Goal: Transaction & Acquisition: Subscribe to service/newsletter

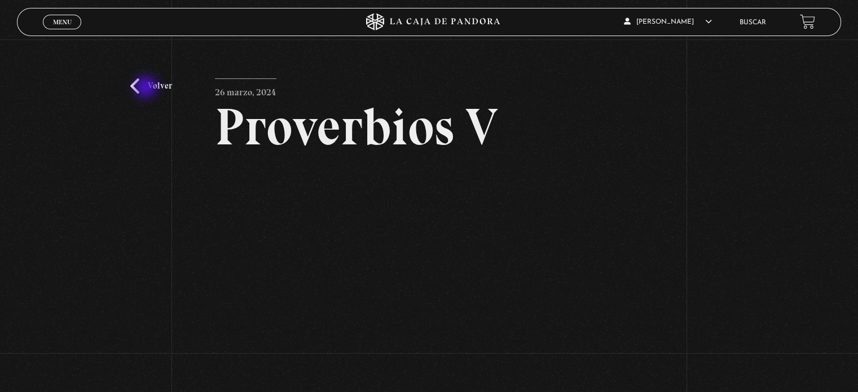
click at [147, 88] on link "Volver" at bounding box center [151, 85] width 42 height 15
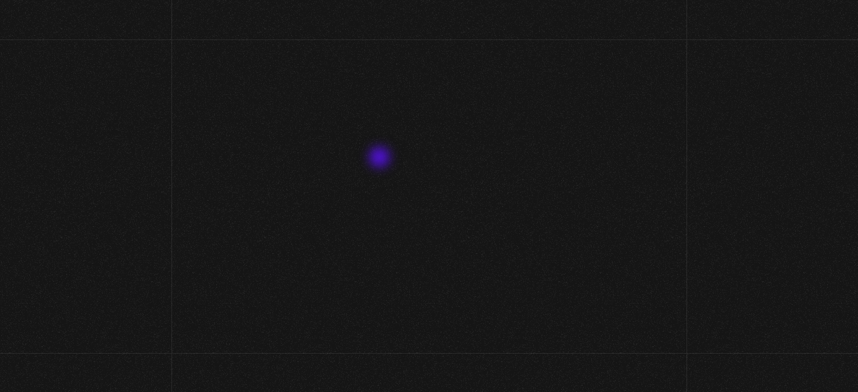
scroll to position [95, 0]
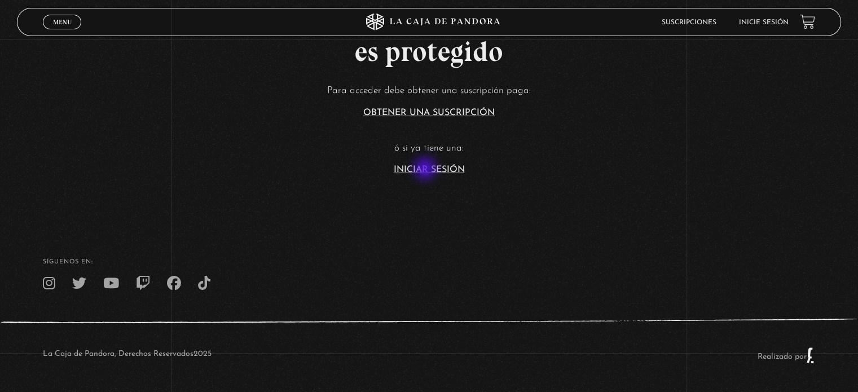
click at [427, 172] on link "Iniciar Sesión" at bounding box center [429, 169] width 71 height 9
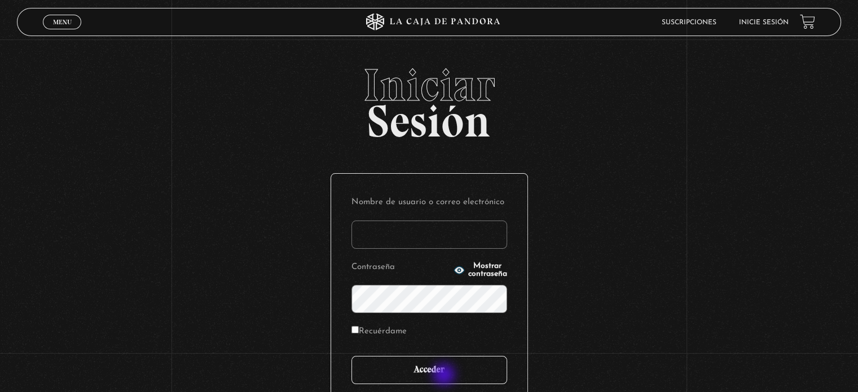
type input "scapman091@hotmail.com"
click at [448, 378] on input "Acceder" at bounding box center [430, 370] width 156 height 28
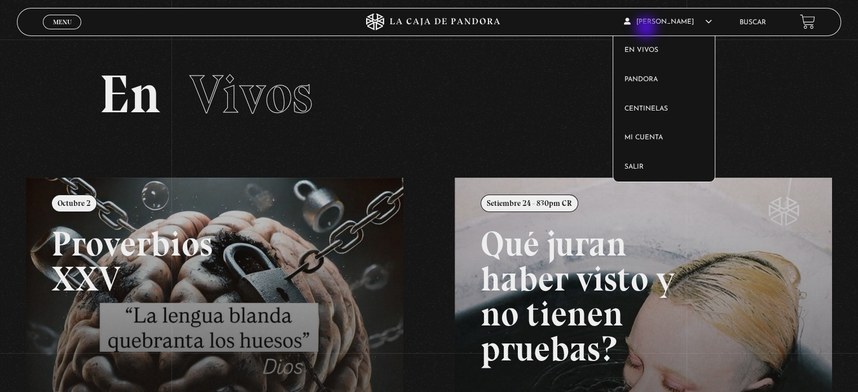
click at [647, 25] on span "[PERSON_NAME]" at bounding box center [668, 22] width 88 height 7
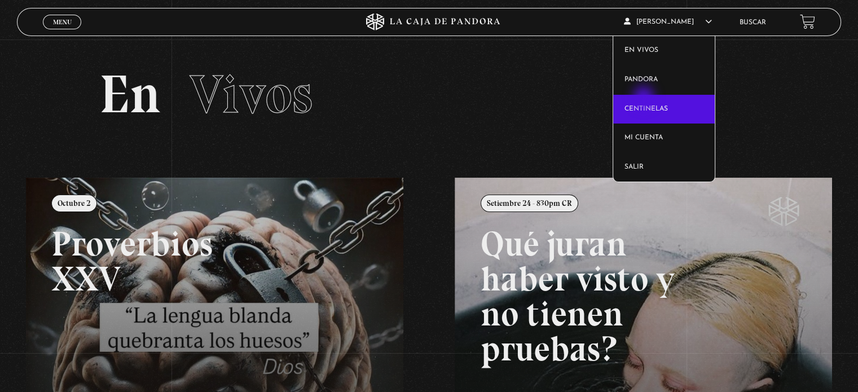
click at [645, 103] on link "Centinelas" at bounding box center [664, 109] width 102 height 29
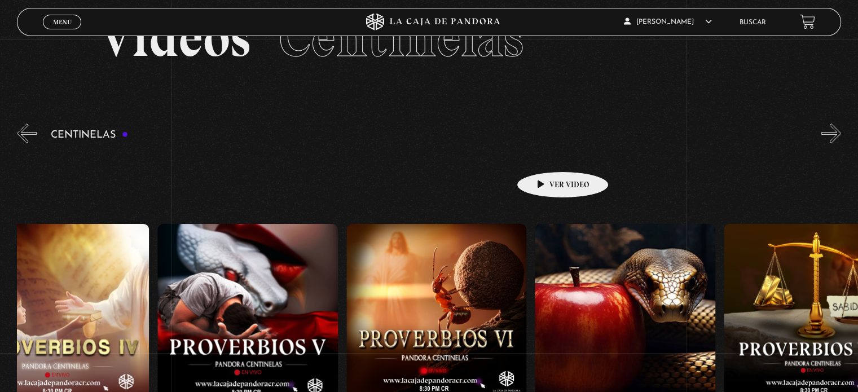
scroll to position [0, 1172]
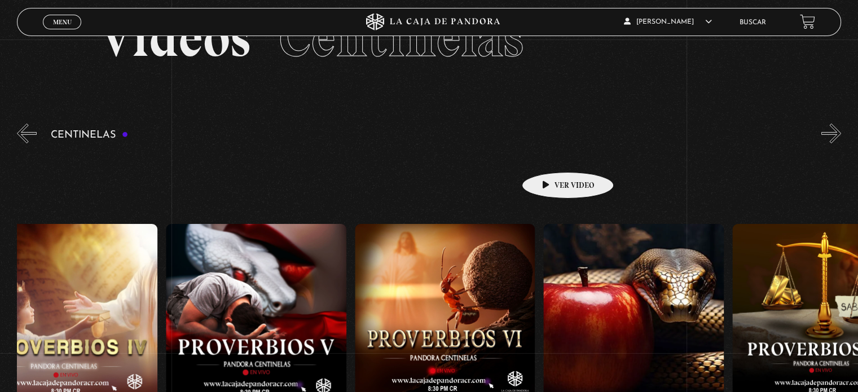
drag, startPoint x: 784, startPoint y: 155, endPoint x: 550, endPoint y: 155, distance: 234.2
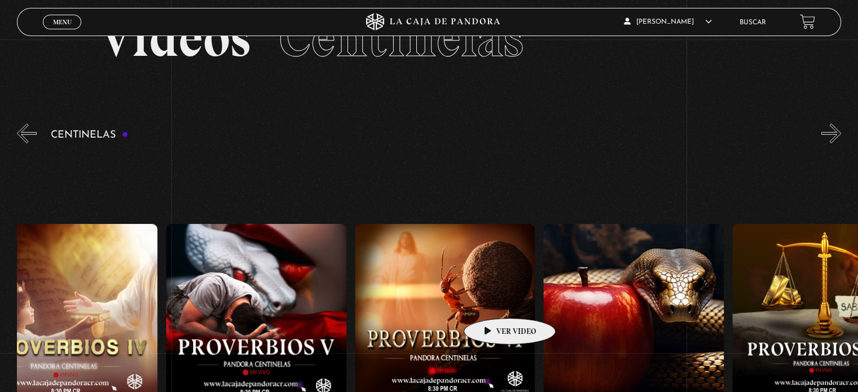
click at [492, 301] on figure at bounding box center [445, 314] width 180 height 180
